Goal: Task Accomplishment & Management: Manage account settings

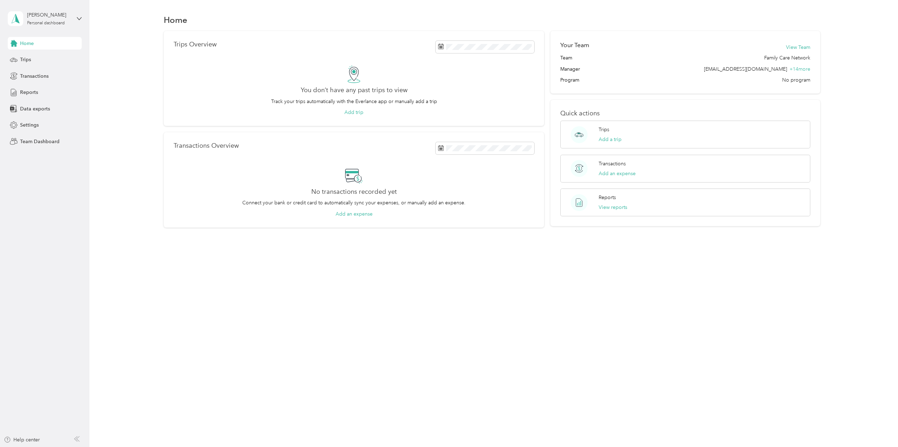
click at [36, 142] on span "Team Dashboard" at bounding box center [39, 141] width 39 height 7
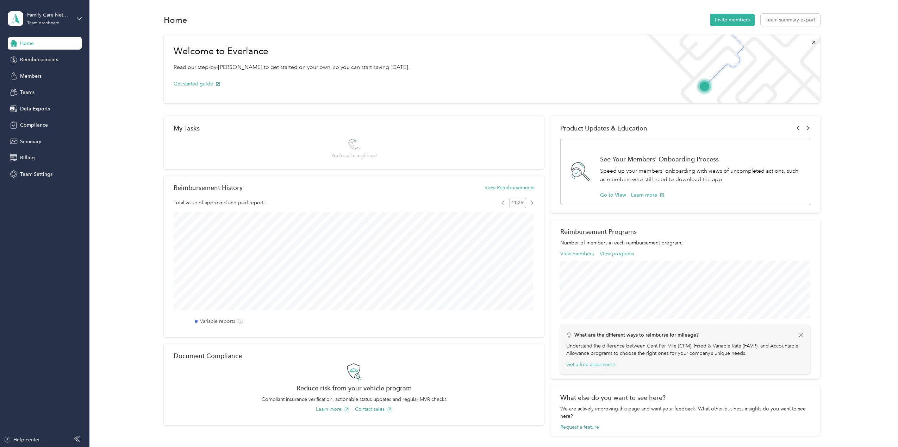
click at [41, 59] on span "Reimbursements" at bounding box center [39, 59] width 38 height 7
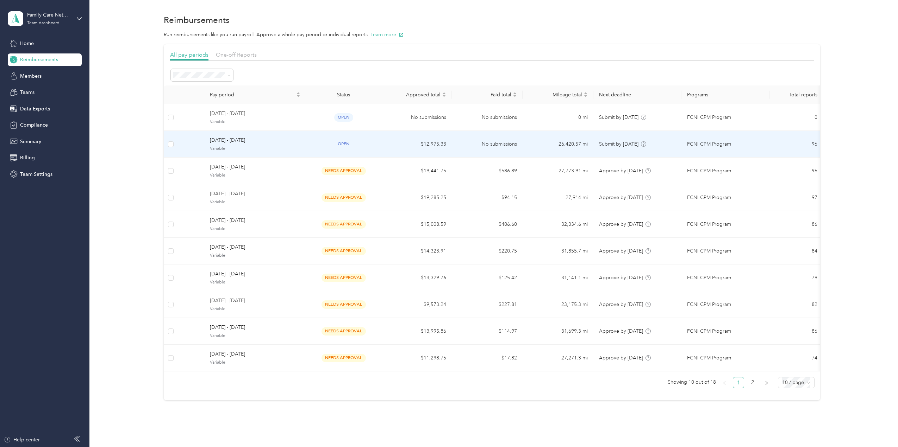
click at [256, 143] on span "[DATE] - [DATE]" at bounding box center [255, 141] width 90 height 8
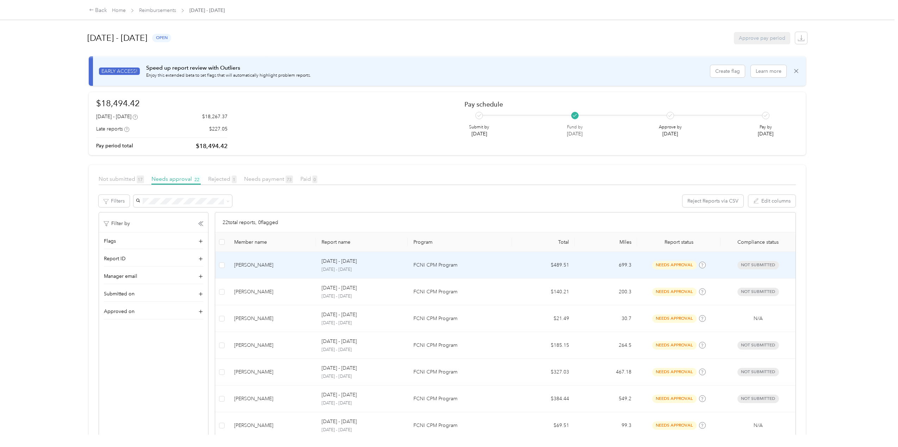
click at [246, 264] on div "[PERSON_NAME]" at bounding box center [272, 266] width 76 height 8
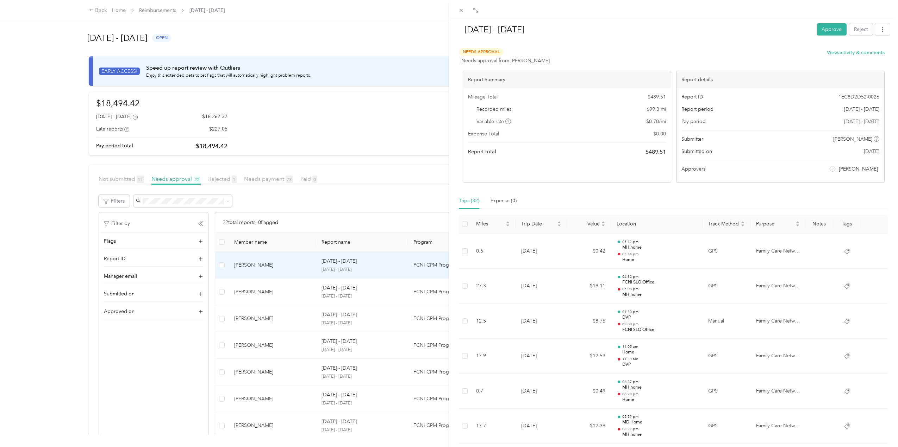
click at [820, 30] on button "Approve" at bounding box center [831, 29] width 30 height 12
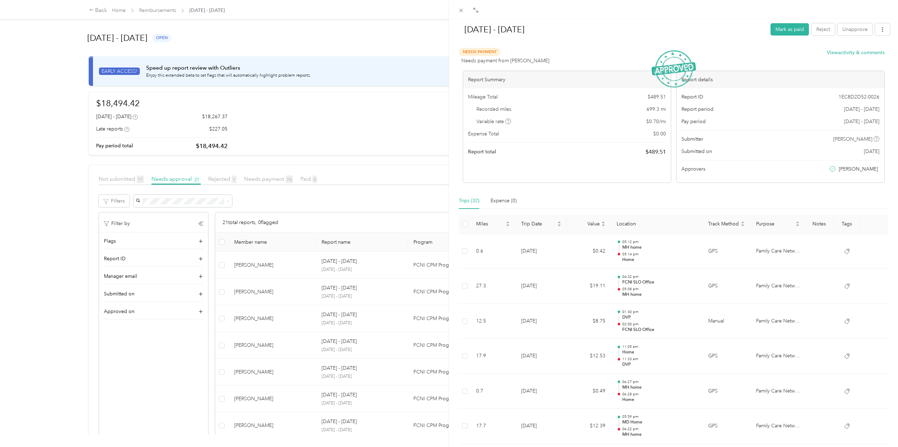
click at [225, 181] on div "[DATE] - [DATE] Mark as paid Reject Unapprove Needs Payment Needs payment from …" at bounding box center [449, 223] width 898 height 447
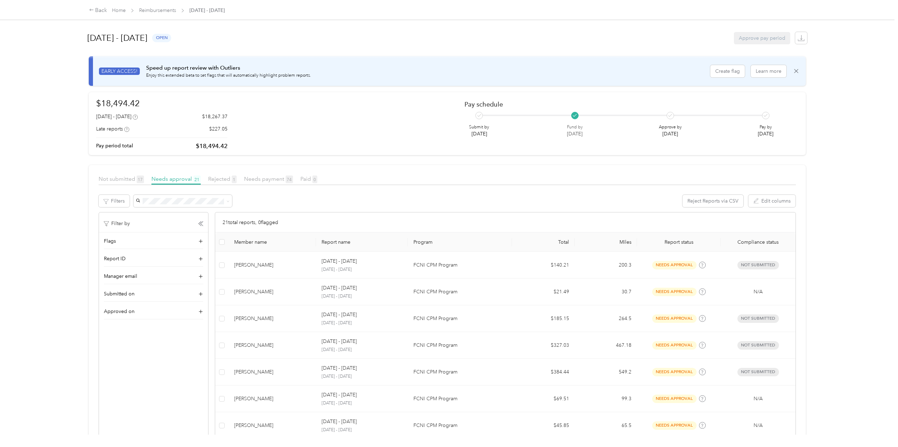
click at [217, 180] on span "Rejected 1" at bounding box center [222, 179] width 29 height 7
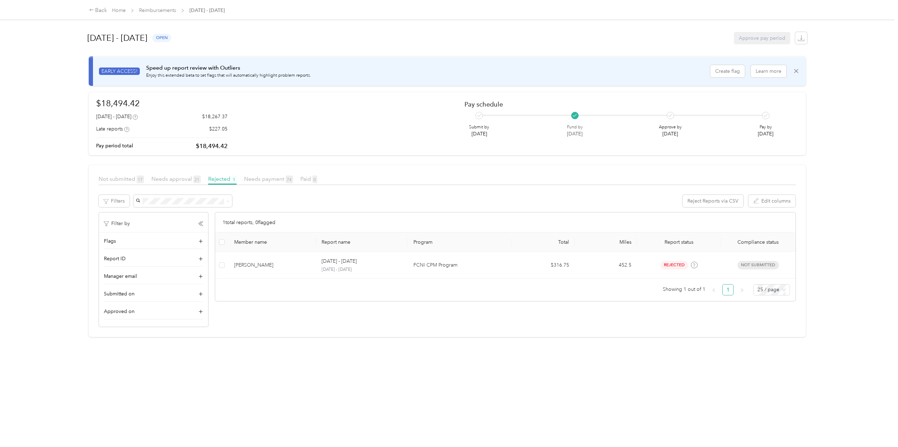
click at [173, 178] on span "Needs approval 21" at bounding box center [175, 179] width 49 height 7
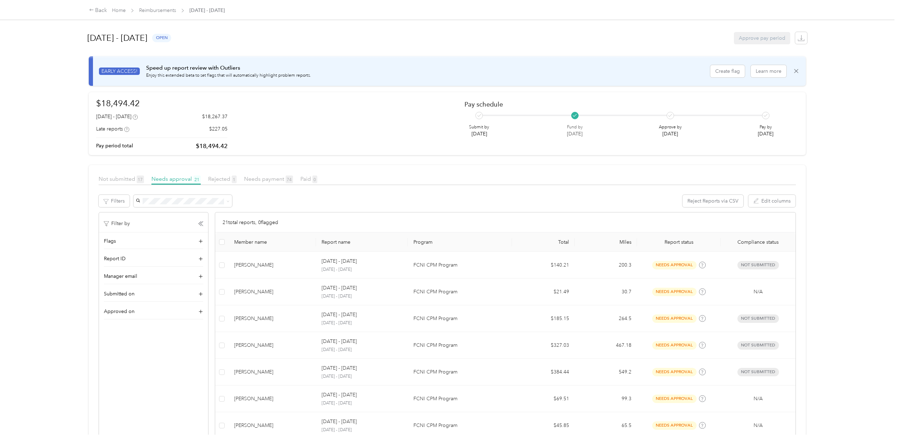
click at [115, 180] on span "Not submitted 17" at bounding box center [121, 179] width 45 height 7
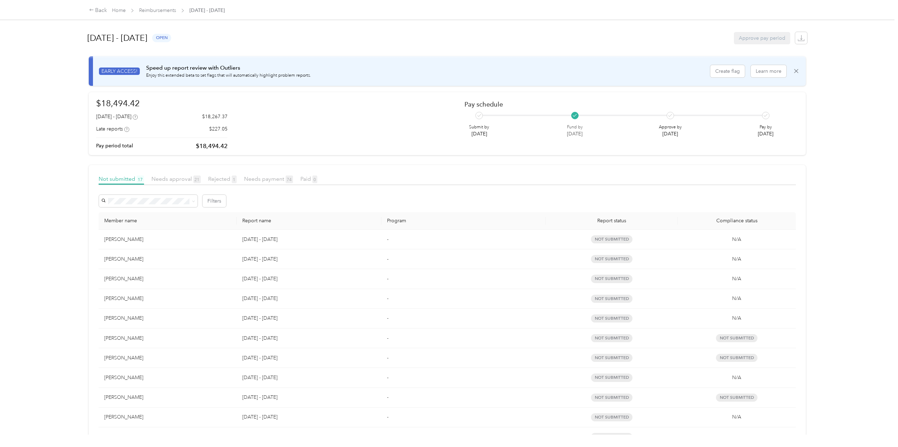
click at [218, 178] on span "Rejected 1" at bounding box center [222, 179] width 29 height 7
